Goal: Navigation & Orientation: Find specific page/section

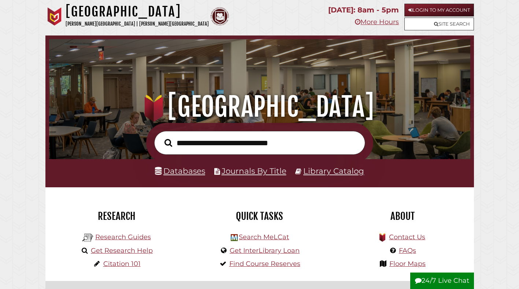
scroll to position [139, 418]
click at [177, 170] on link "Databases" at bounding box center [180, 171] width 50 height 10
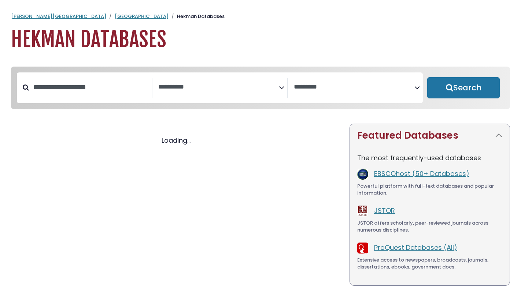
select select "Database Subject Filter"
select select "Database Vendors Filter"
select select "Database Subject Filter"
select select "Database Vendors Filter"
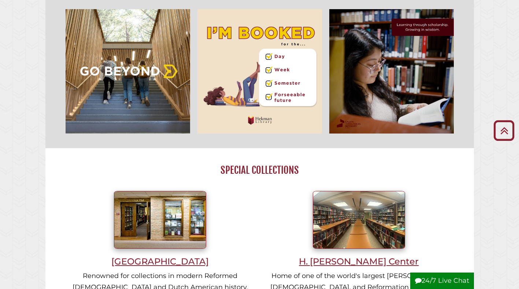
scroll to position [366, 0]
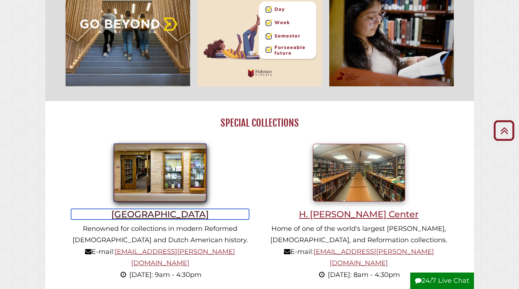
click at [177, 215] on h3 "[GEOGRAPHIC_DATA]" at bounding box center [160, 214] width 178 height 11
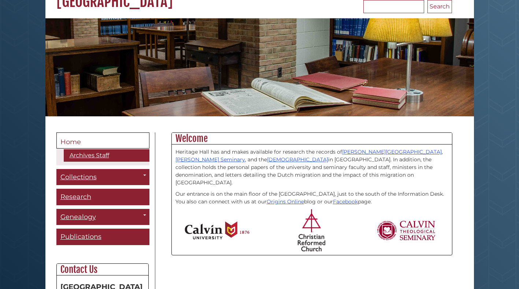
scroll to position [220, 0]
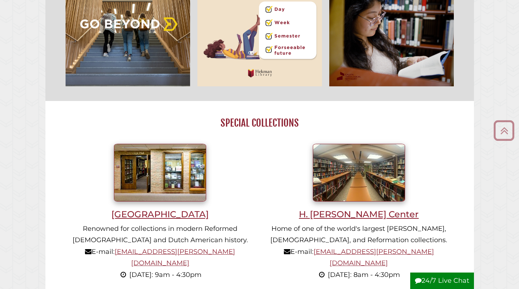
scroll to position [139, 418]
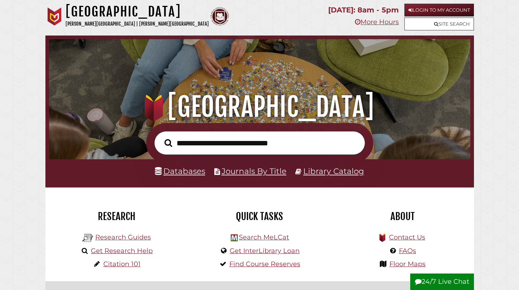
scroll to position [139, 418]
click at [59, 18] on img at bounding box center [54, 16] width 18 height 18
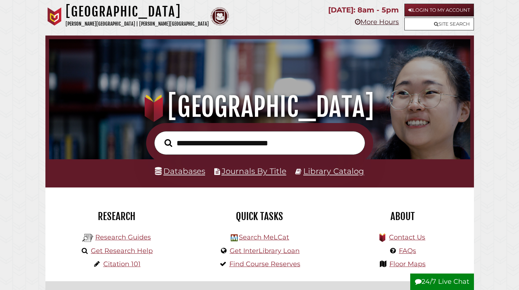
scroll to position [139, 418]
click at [186, 172] on link "Databases" at bounding box center [180, 171] width 50 height 10
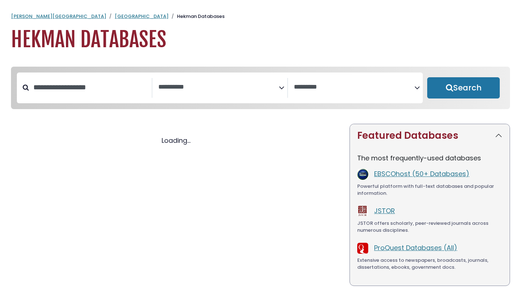
select select "Database Subject Filter"
select select "Database Vendors Filter"
select select "Database Subject Filter"
select select "Database Vendors Filter"
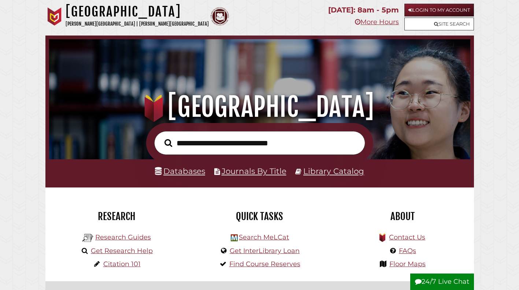
scroll to position [139, 418]
click at [55, 16] on img at bounding box center [54, 16] width 18 height 18
click at [59, 20] on img at bounding box center [54, 16] width 18 height 18
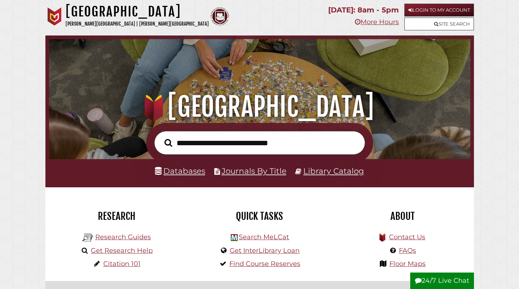
scroll to position [139, 418]
click at [52, 14] on img at bounding box center [54, 16] width 18 height 18
